Goal: Go to known website: Access a specific website the user already knows

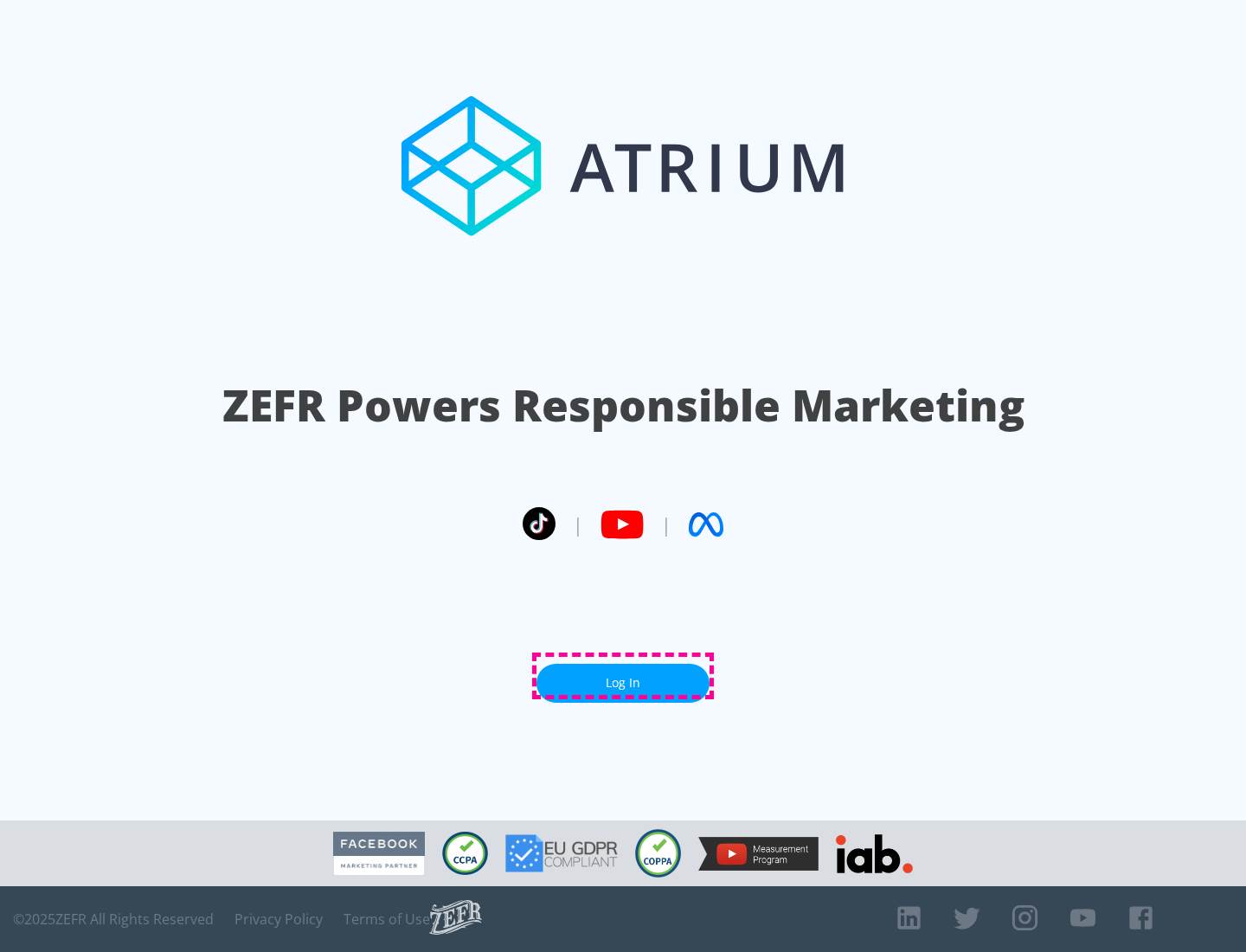
click at [623, 676] on link "Log In" at bounding box center [623, 683] width 173 height 38
